Goal: Information Seeking & Learning: Learn about a topic

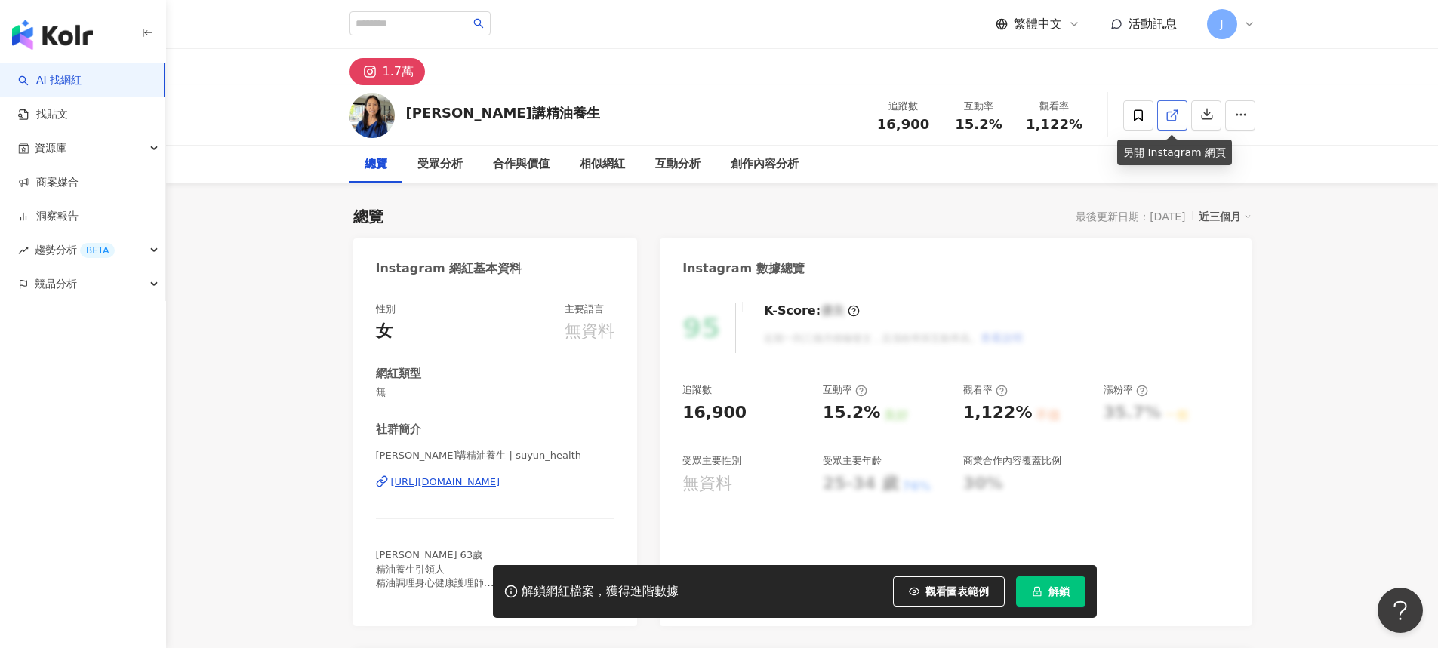
click at [1175, 111] on line at bounding box center [1174, 113] width 6 height 6
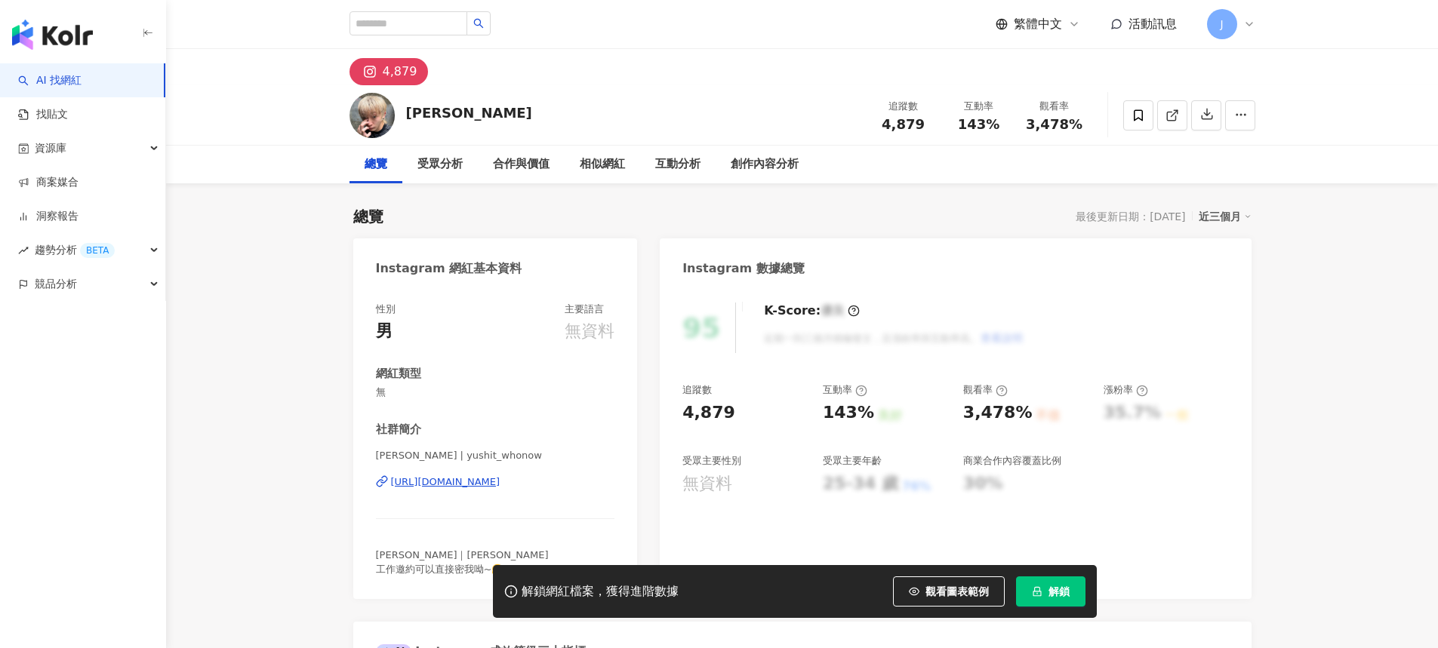
click at [1163, 120] on link at bounding box center [1172, 115] width 30 height 30
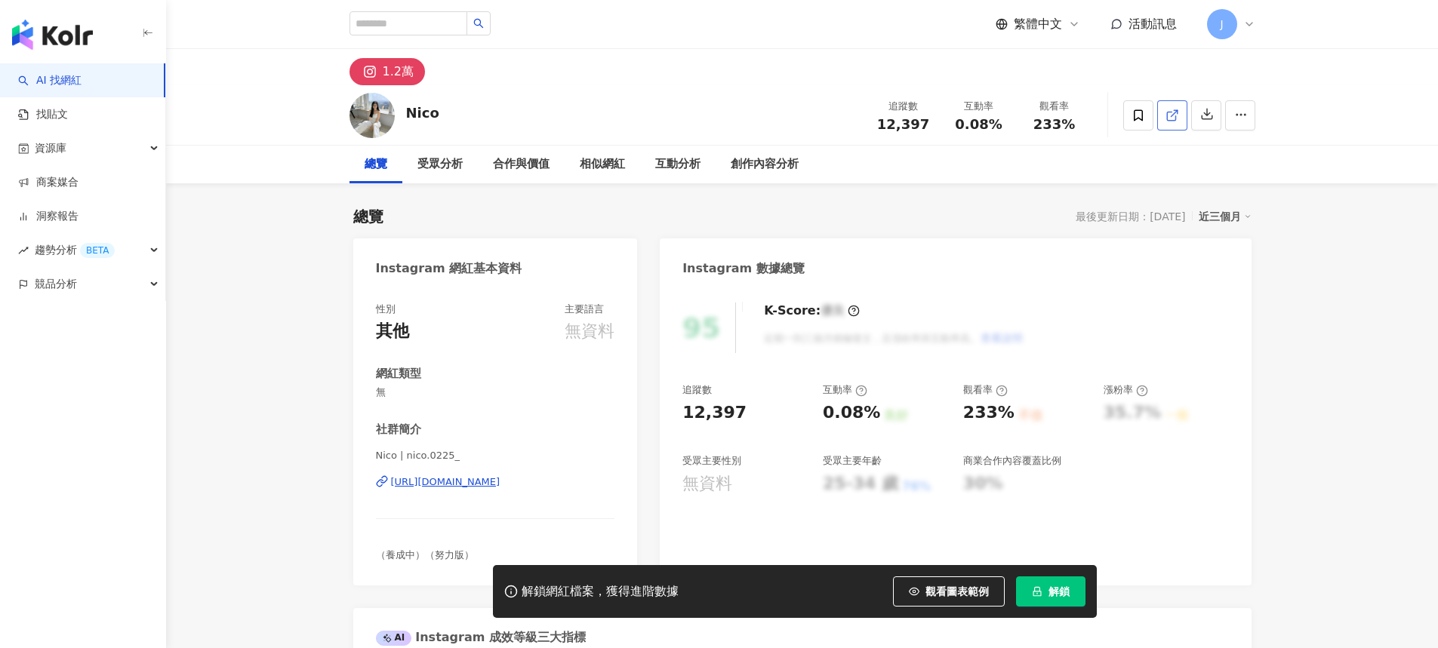
click at [1172, 119] on icon at bounding box center [1171, 116] width 8 height 8
